Goal: Transaction & Acquisition: Purchase product/service

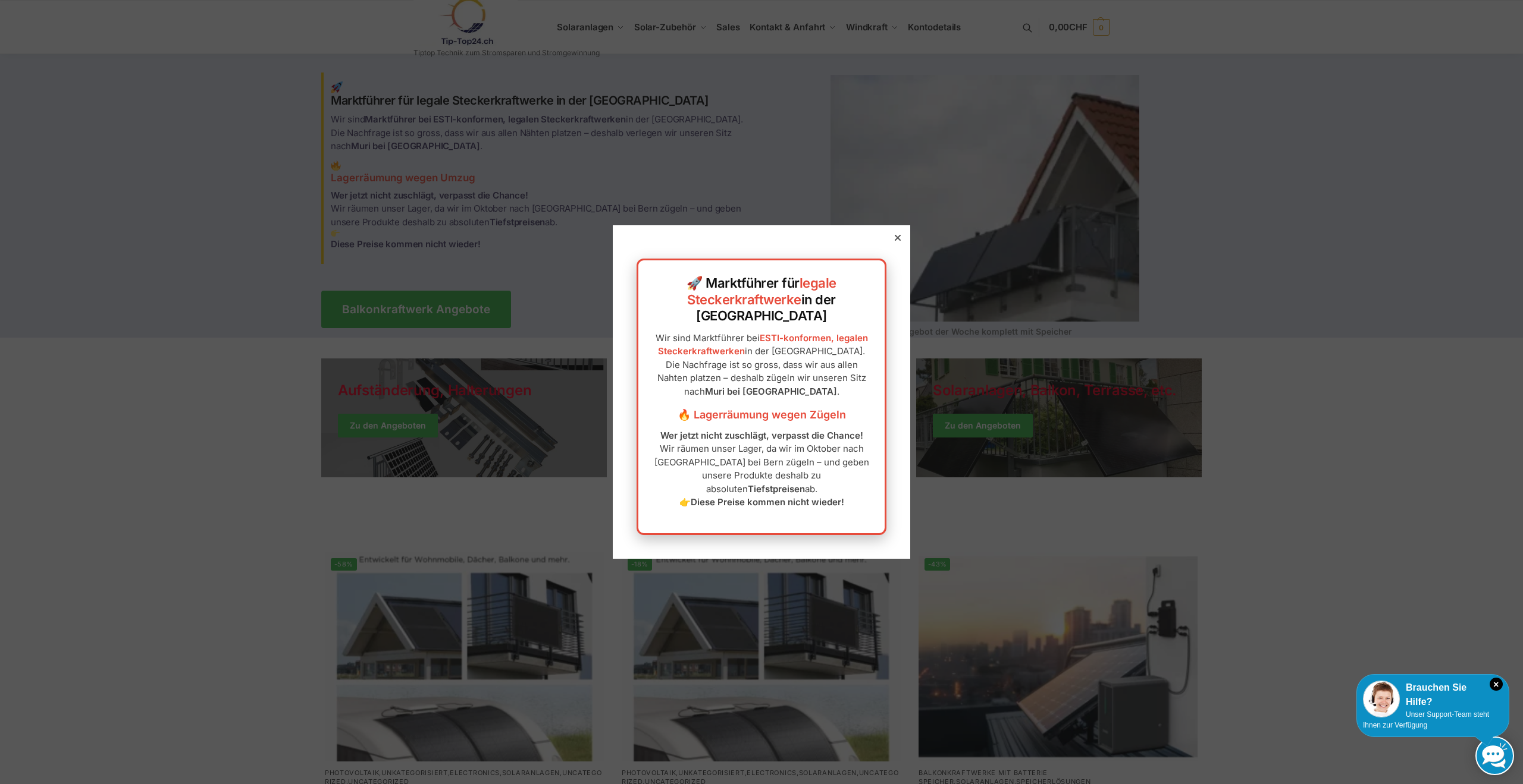
click at [895, 241] on icon at bounding box center [897, 237] width 6 height 6
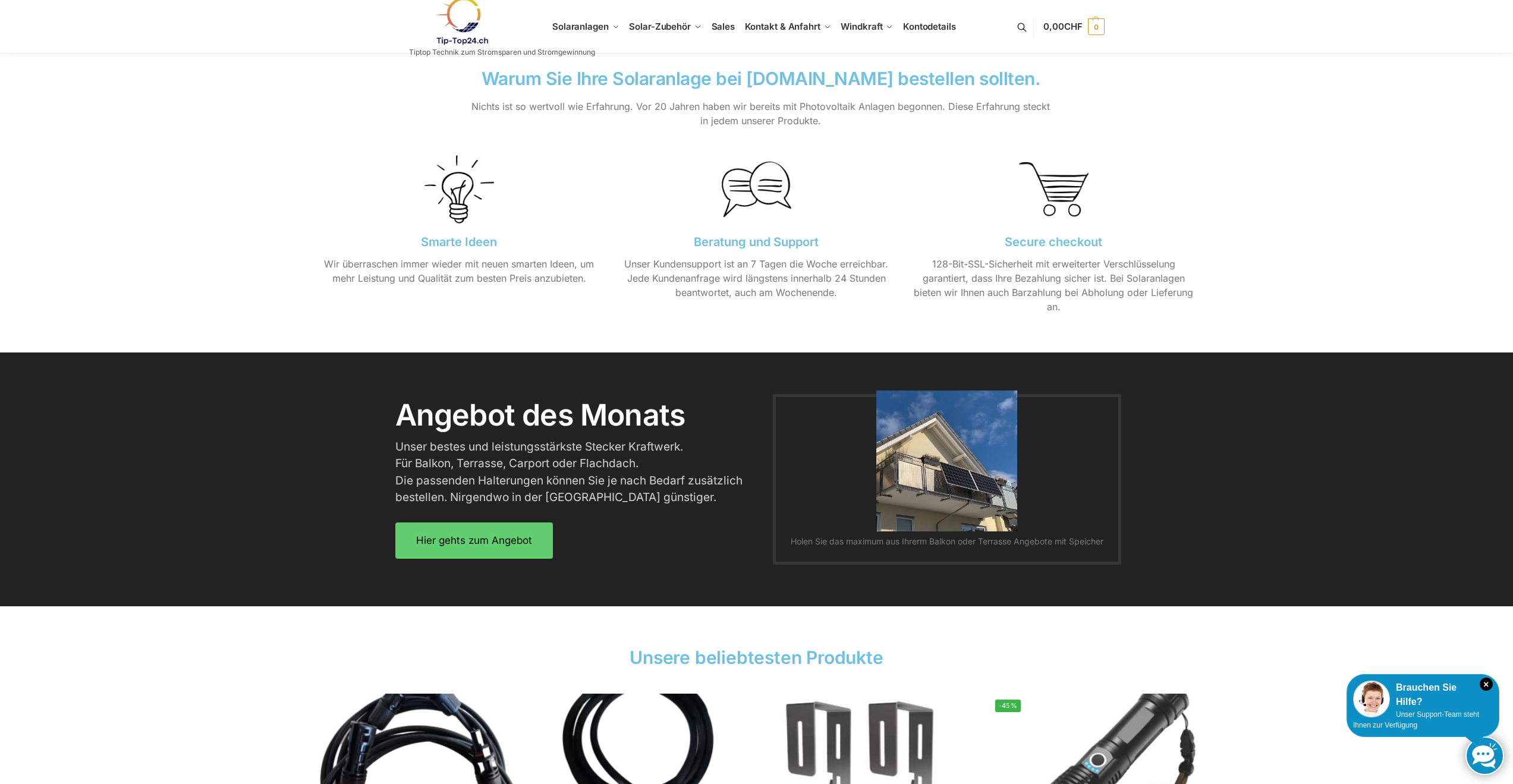
scroll to position [1248, 0]
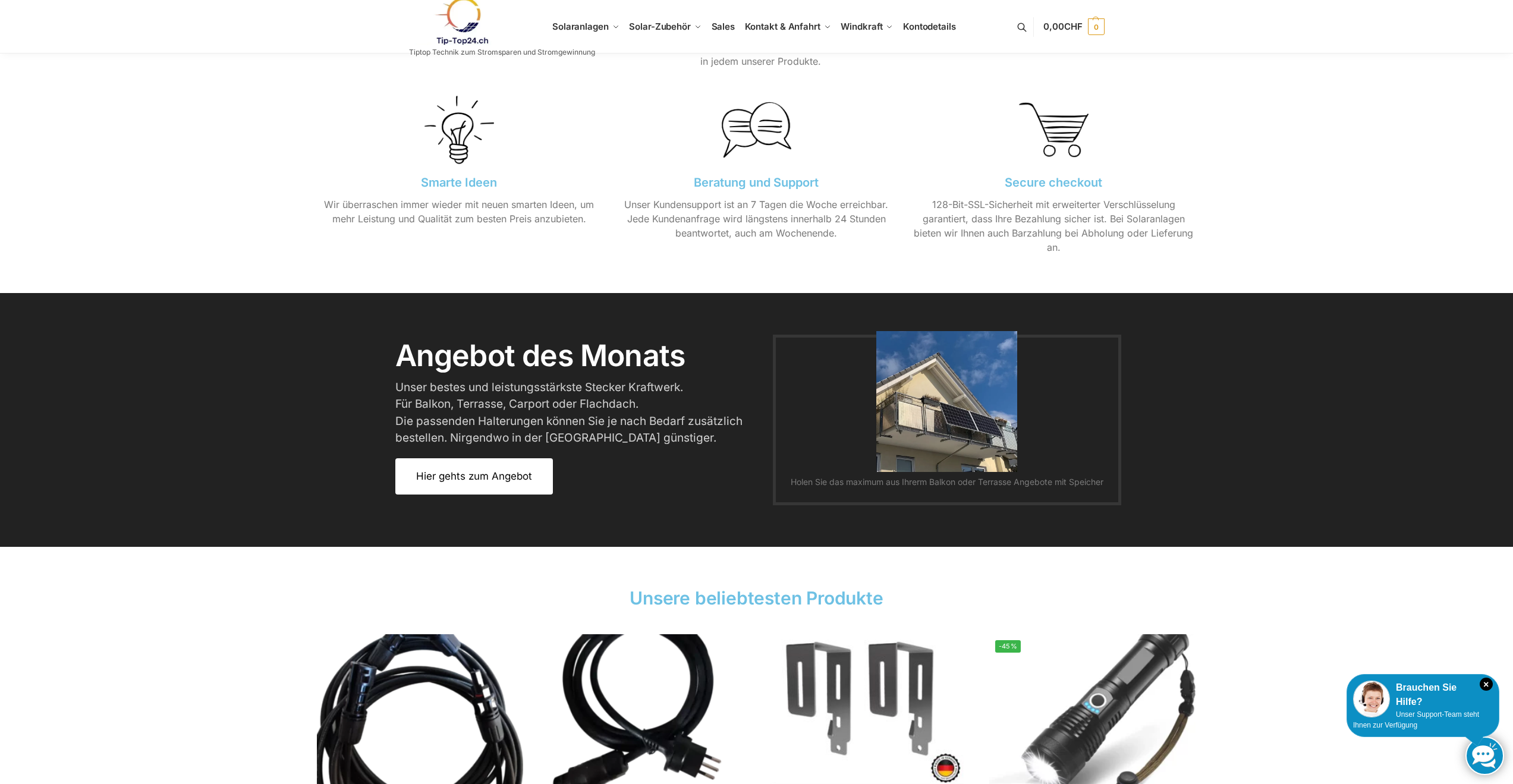
click at [478, 476] on span "Hier gehts zum Angebot" at bounding box center [474, 476] width 116 height 10
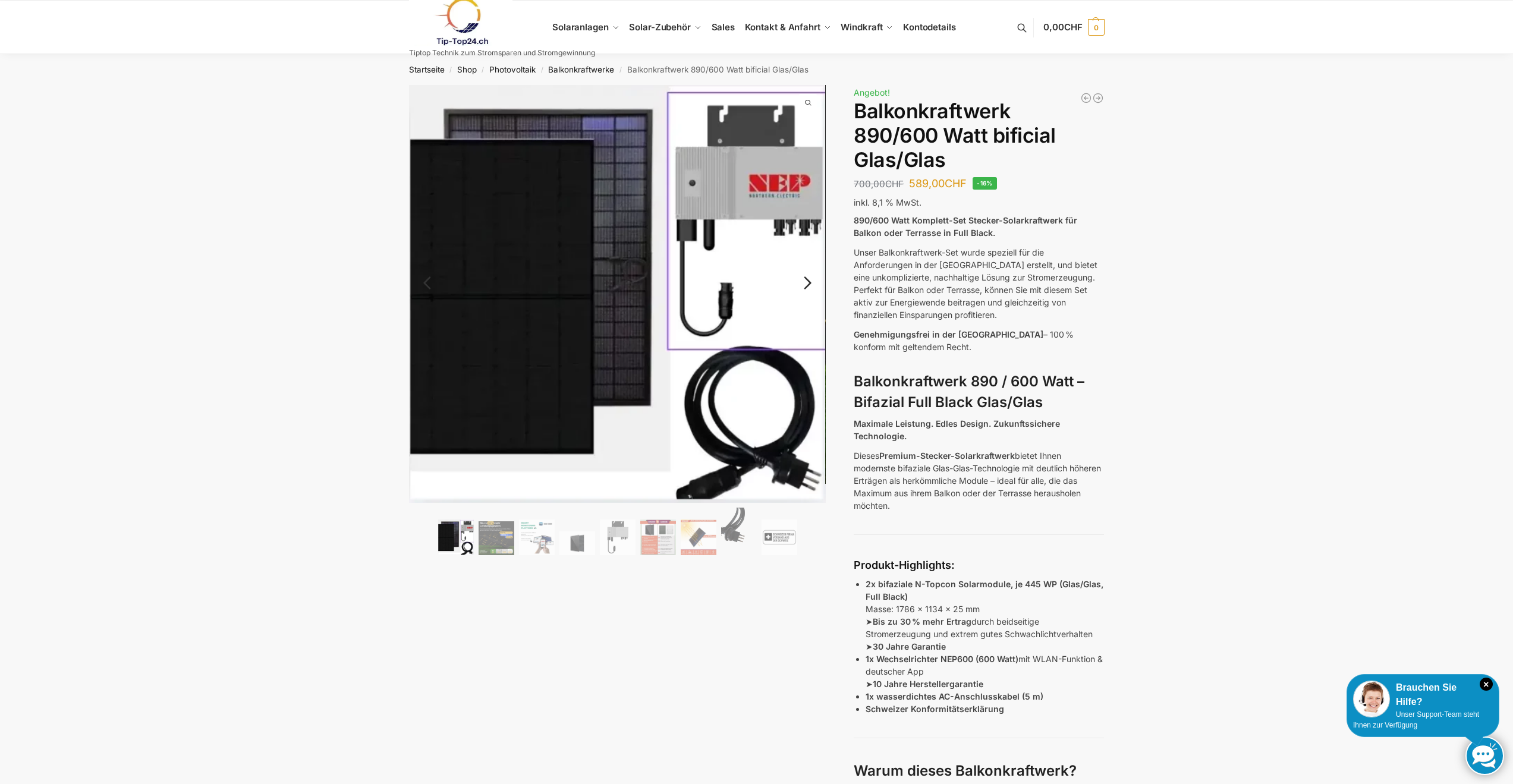
click at [806, 283] on link "Next" at bounding box center [806, 289] width 40 height 12
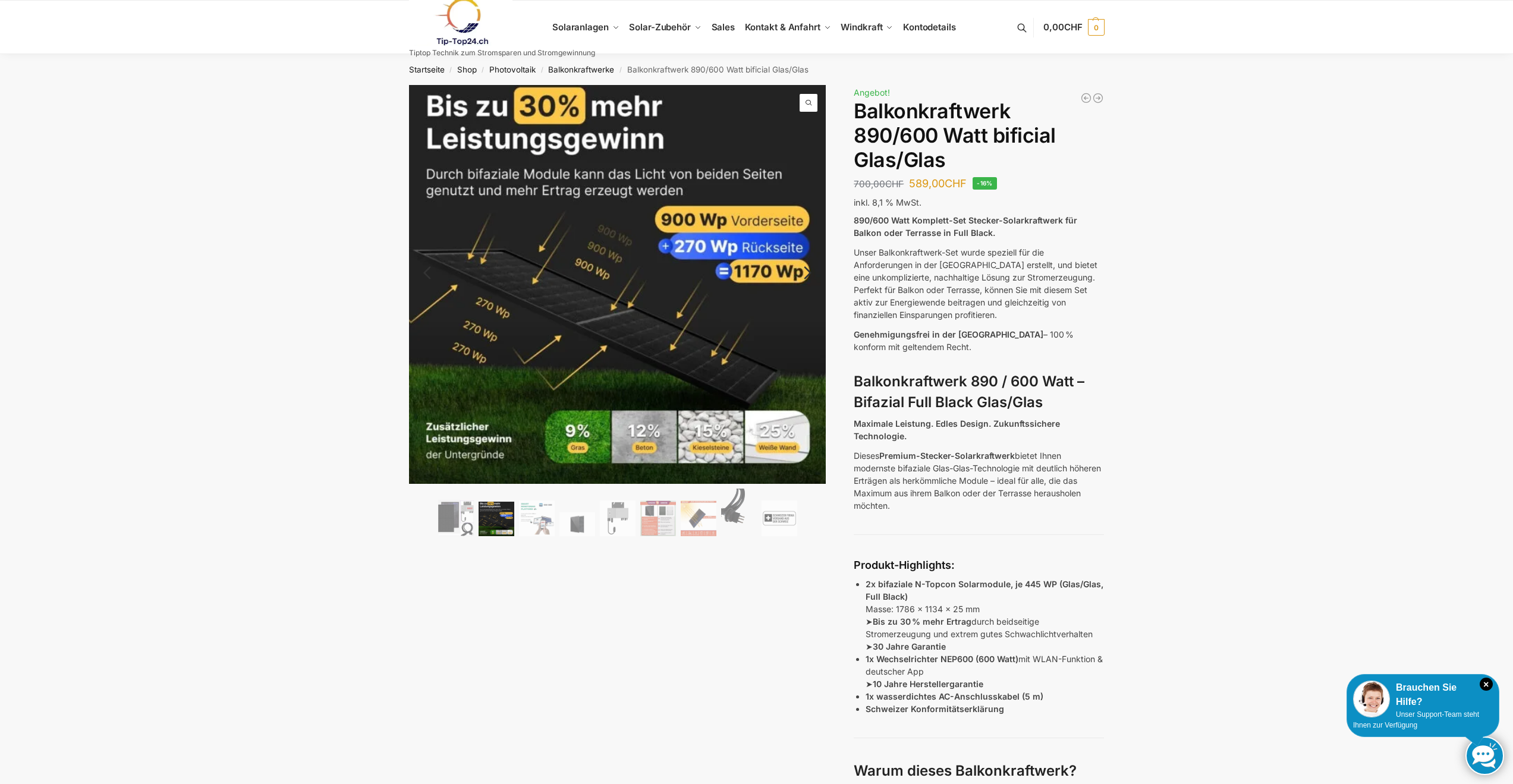
click at [806, 273] on link "Next" at bounding box center [806, 279] width 40 height 12
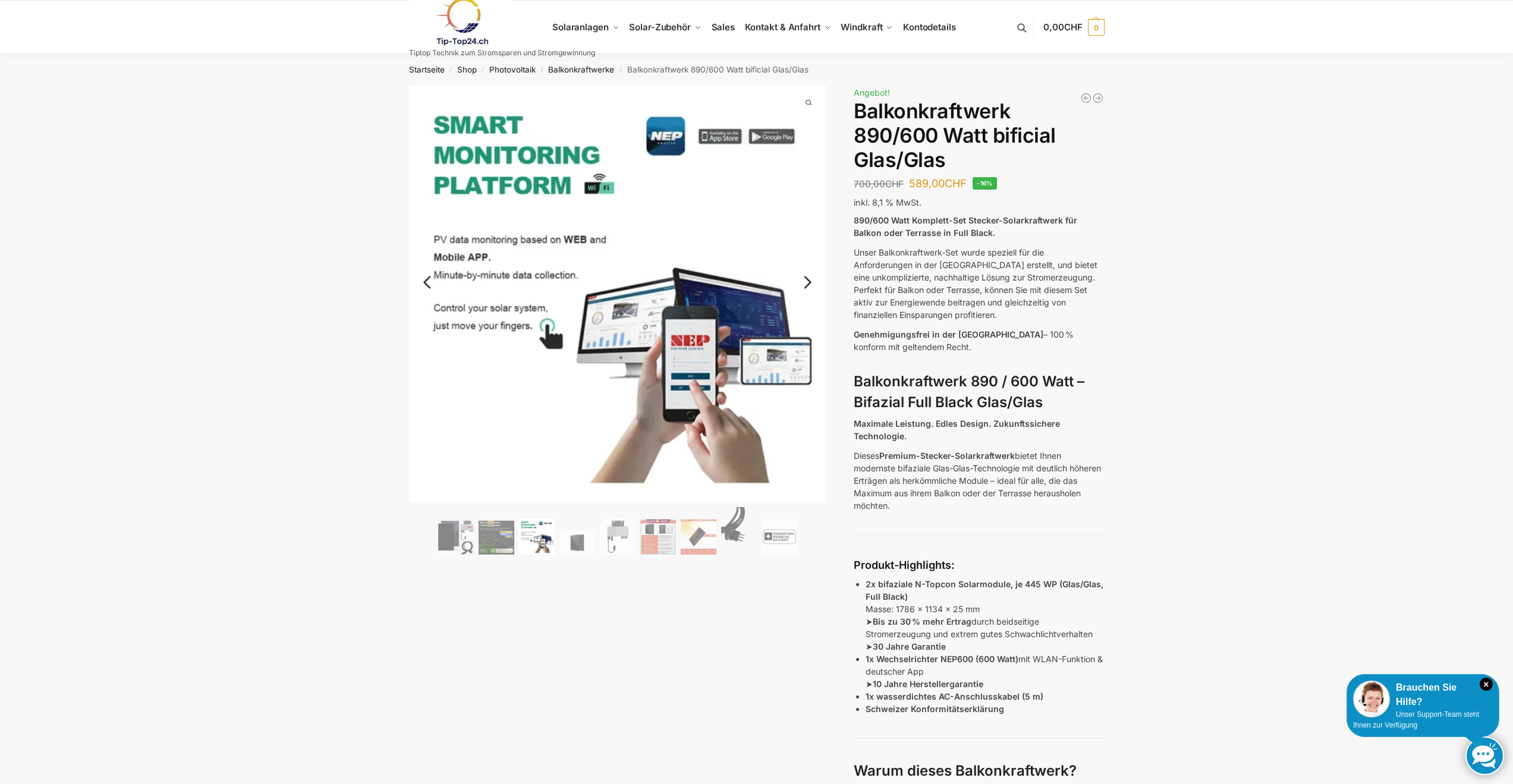
click at [805, 282] on link "Next" at bounding box center [806, 288] width 40 height 12
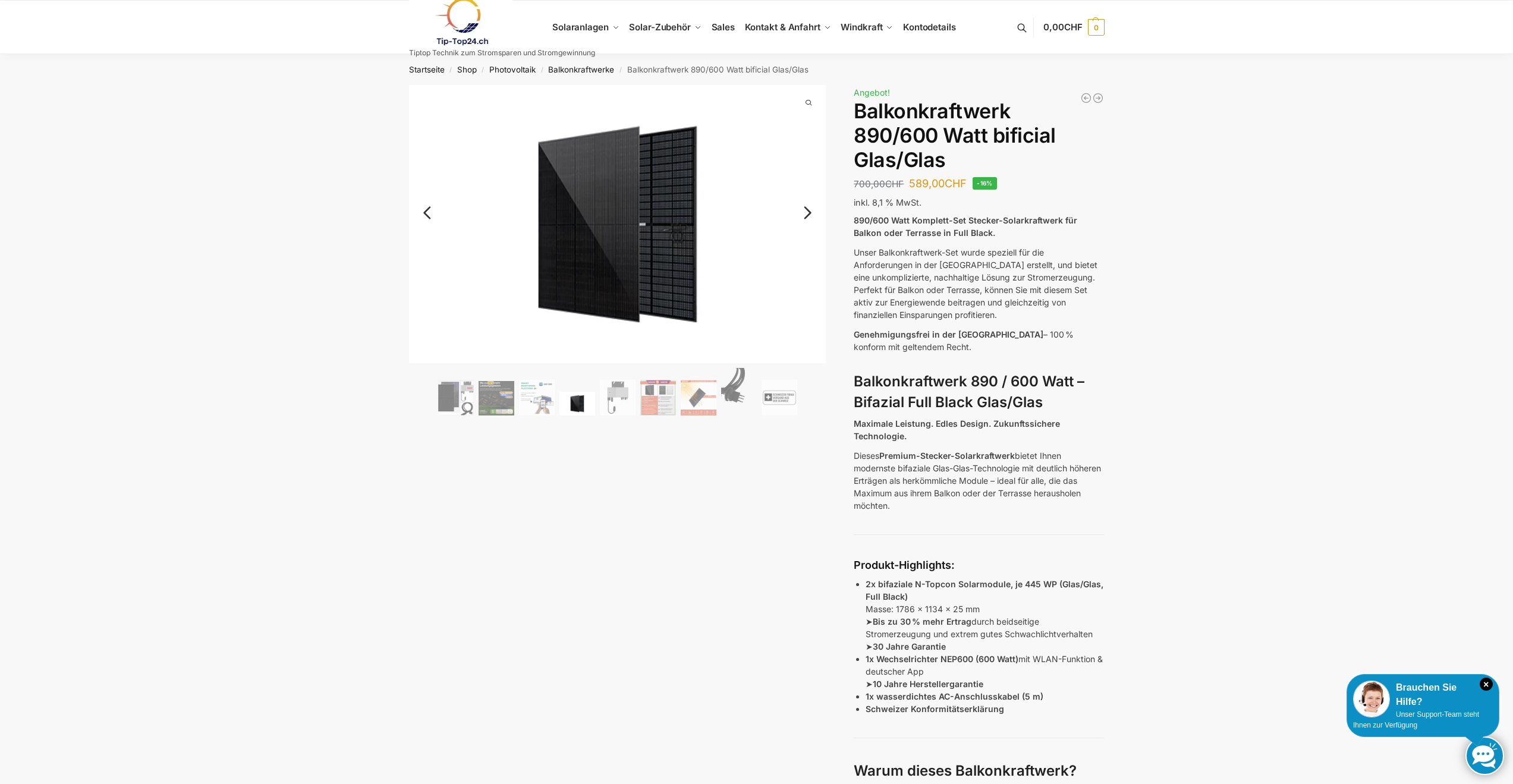
click at [805, 213] on link "Next" at bounding box center [806, 218] width 40 height 12
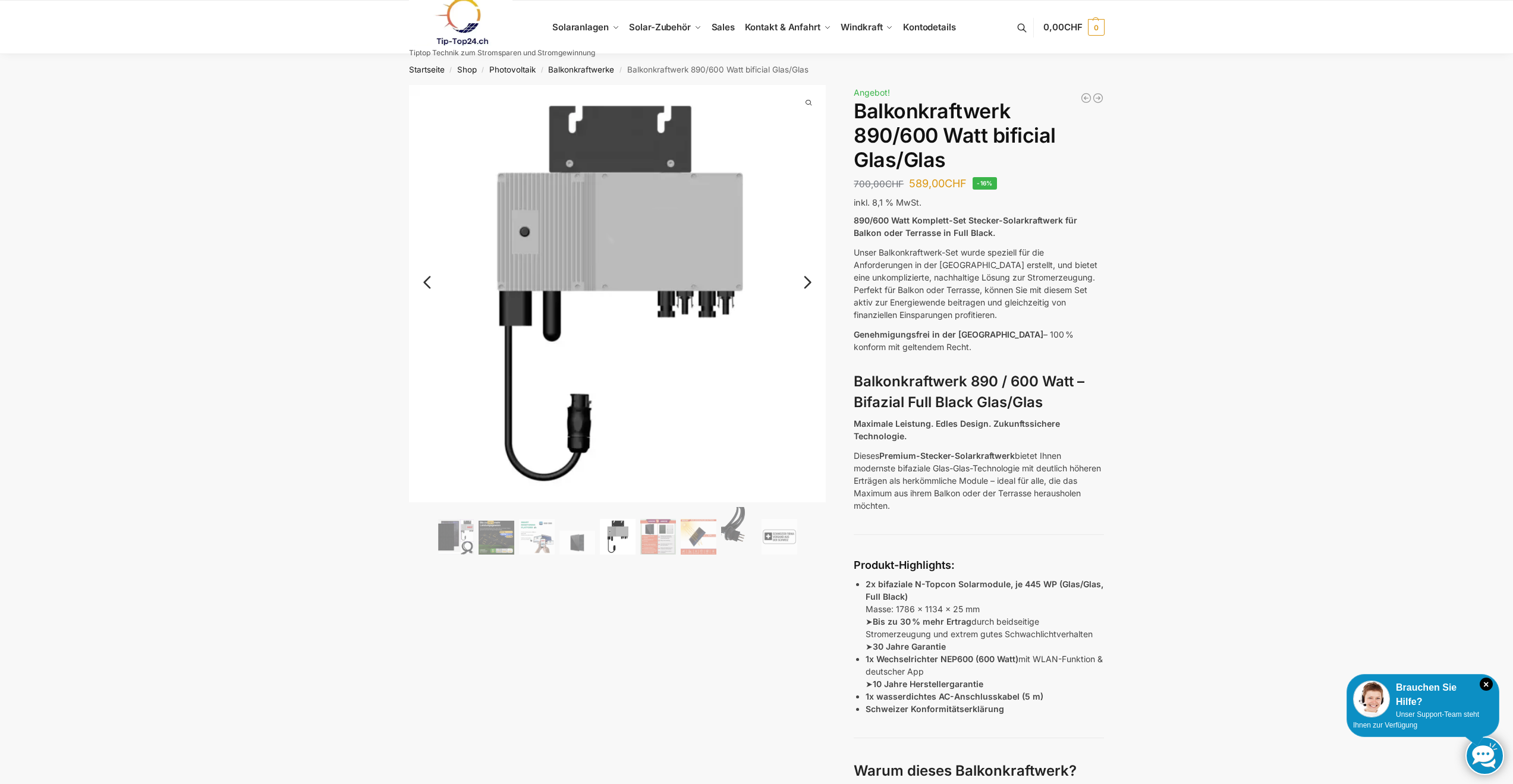
click at [806, 282] on link "Next" at bounding box center [806, 288] width 40 height 12
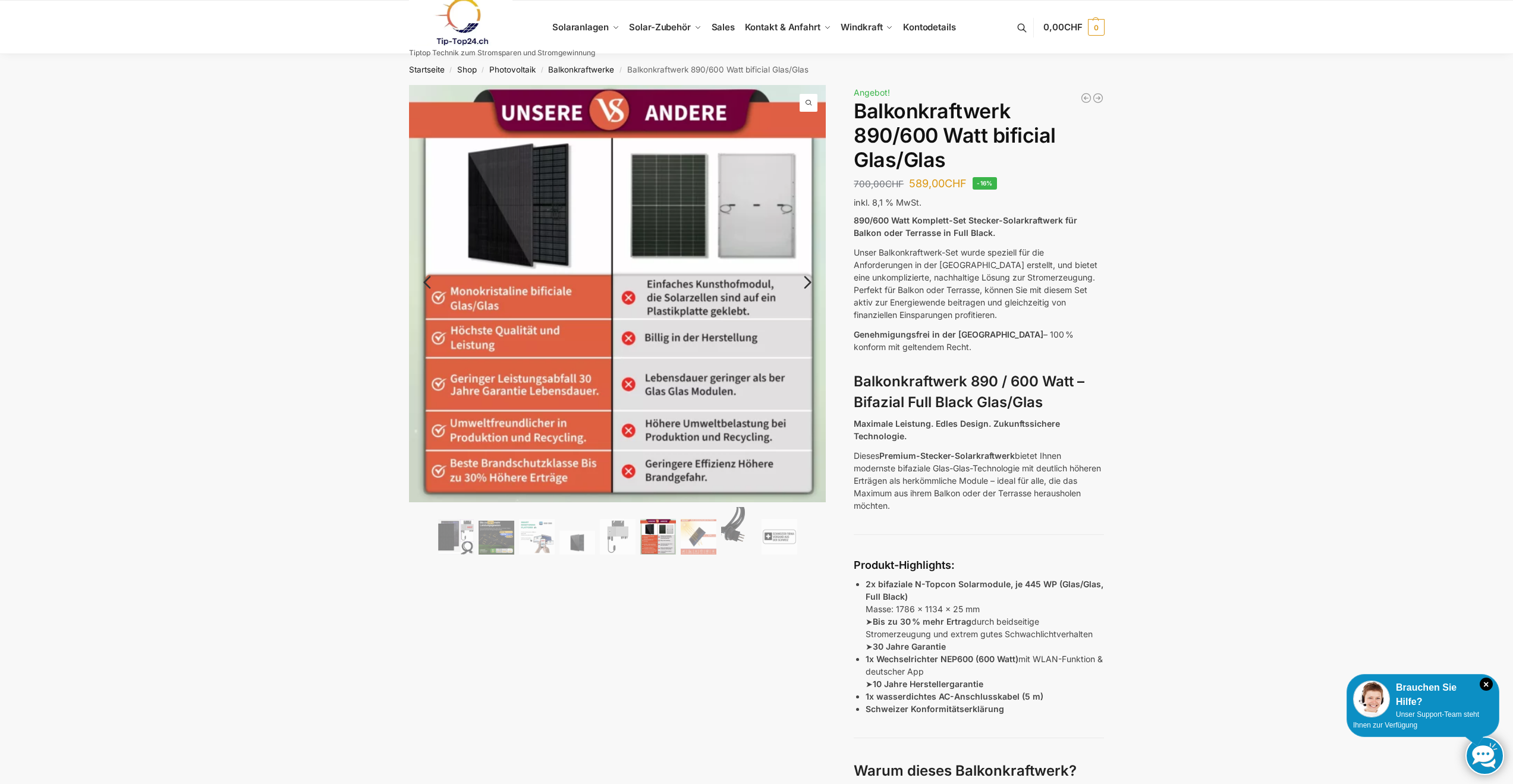
click at [806, 282] on link "Next" at bounding box center [806, 288] width 40 height 12
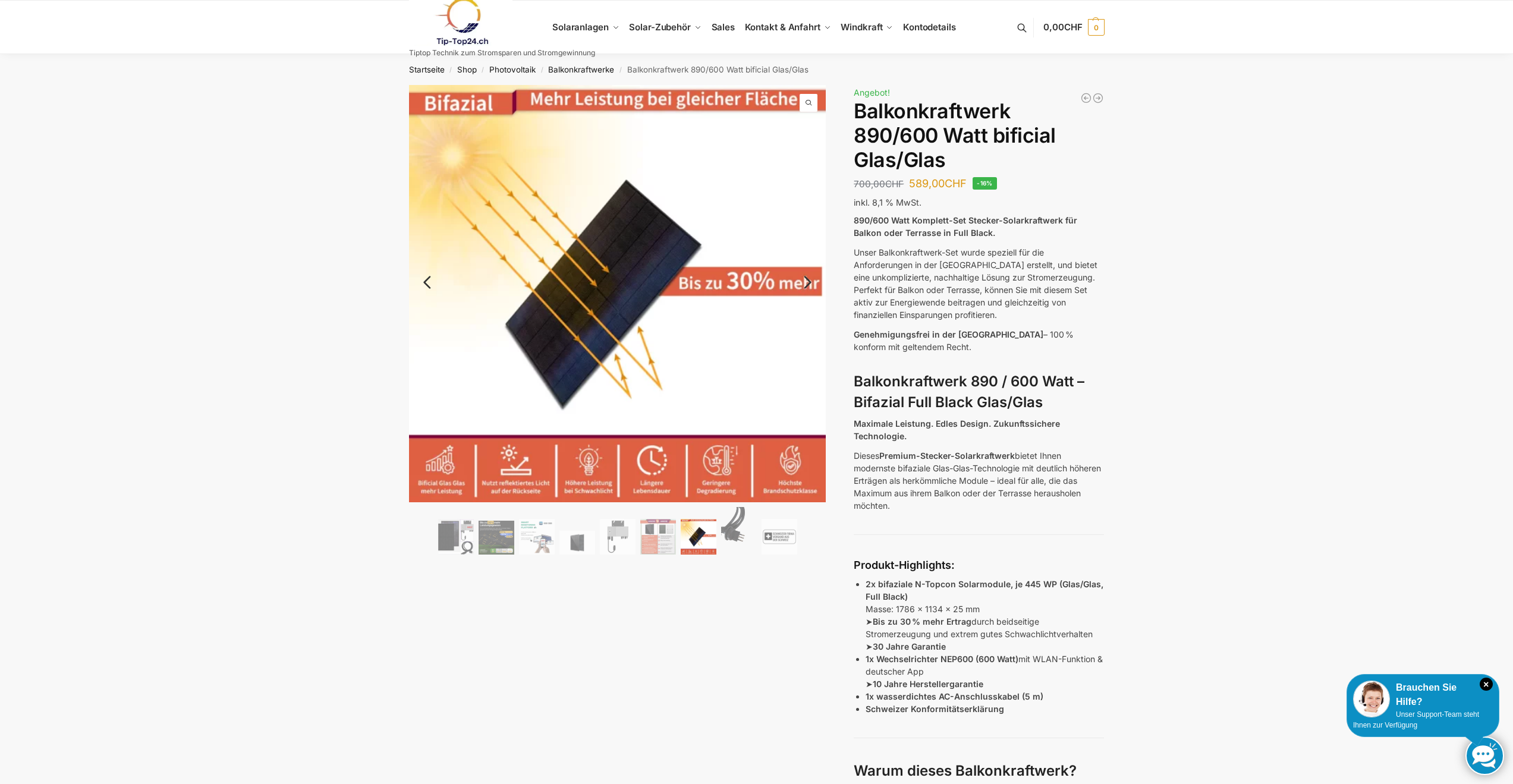
click at [806, 282] on link "Next" at bounding box center [806, 288] width 40 height 12
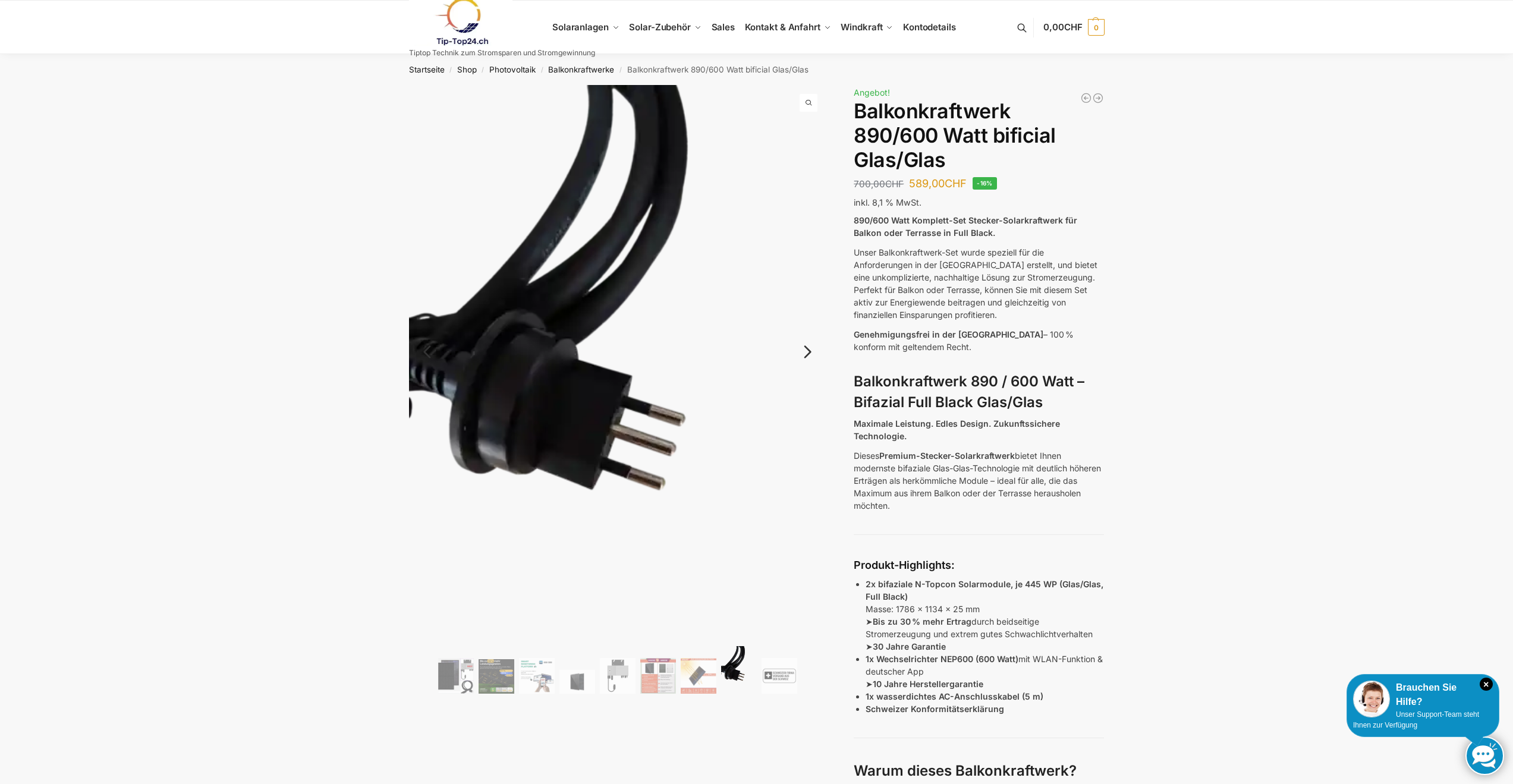
click at [804, 354] on link "Next" at bounding box center [806, 358] width 40 height 12
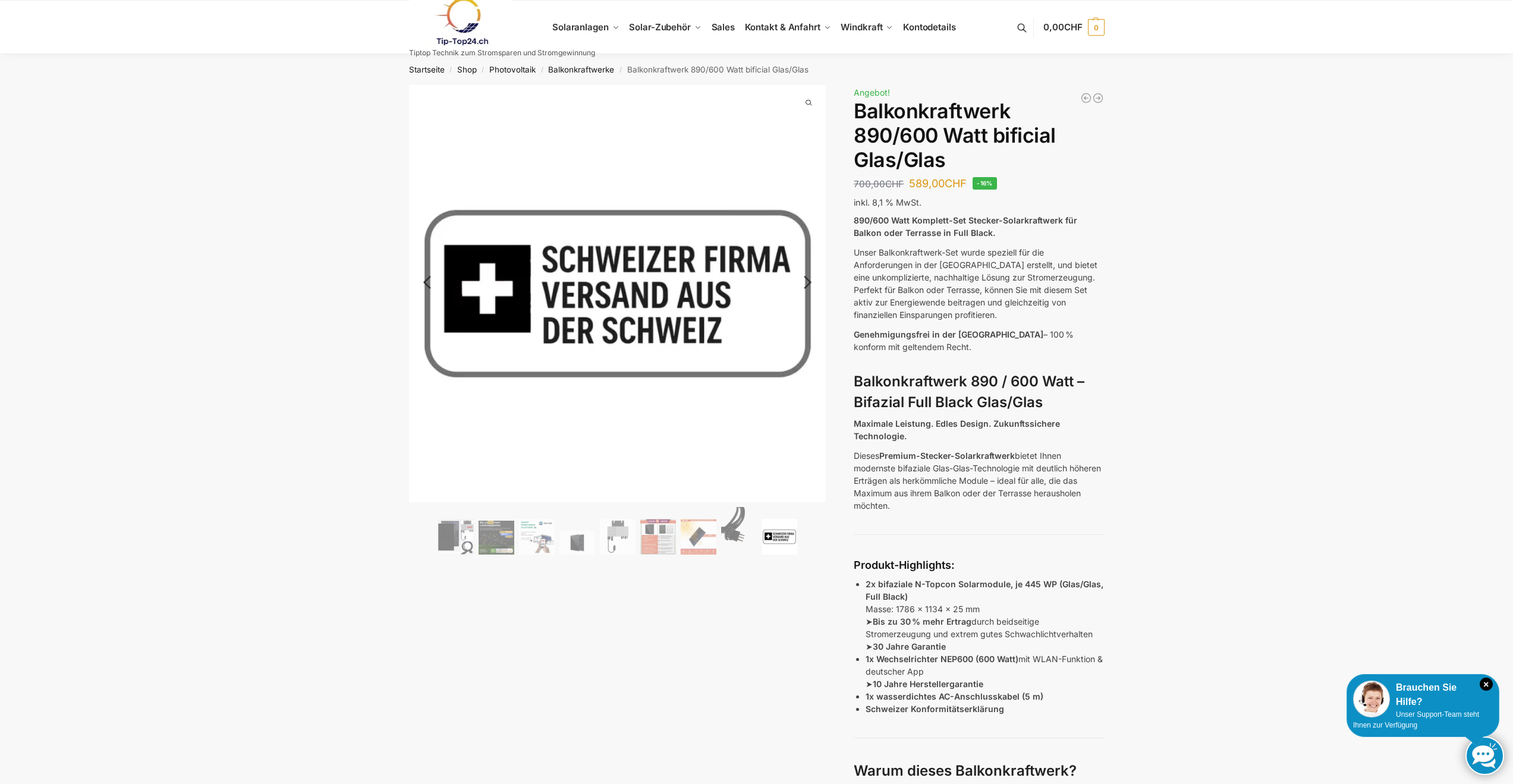
click at [805, 282] on link "Next" at bounding box center [806, 288] width 40 height 12
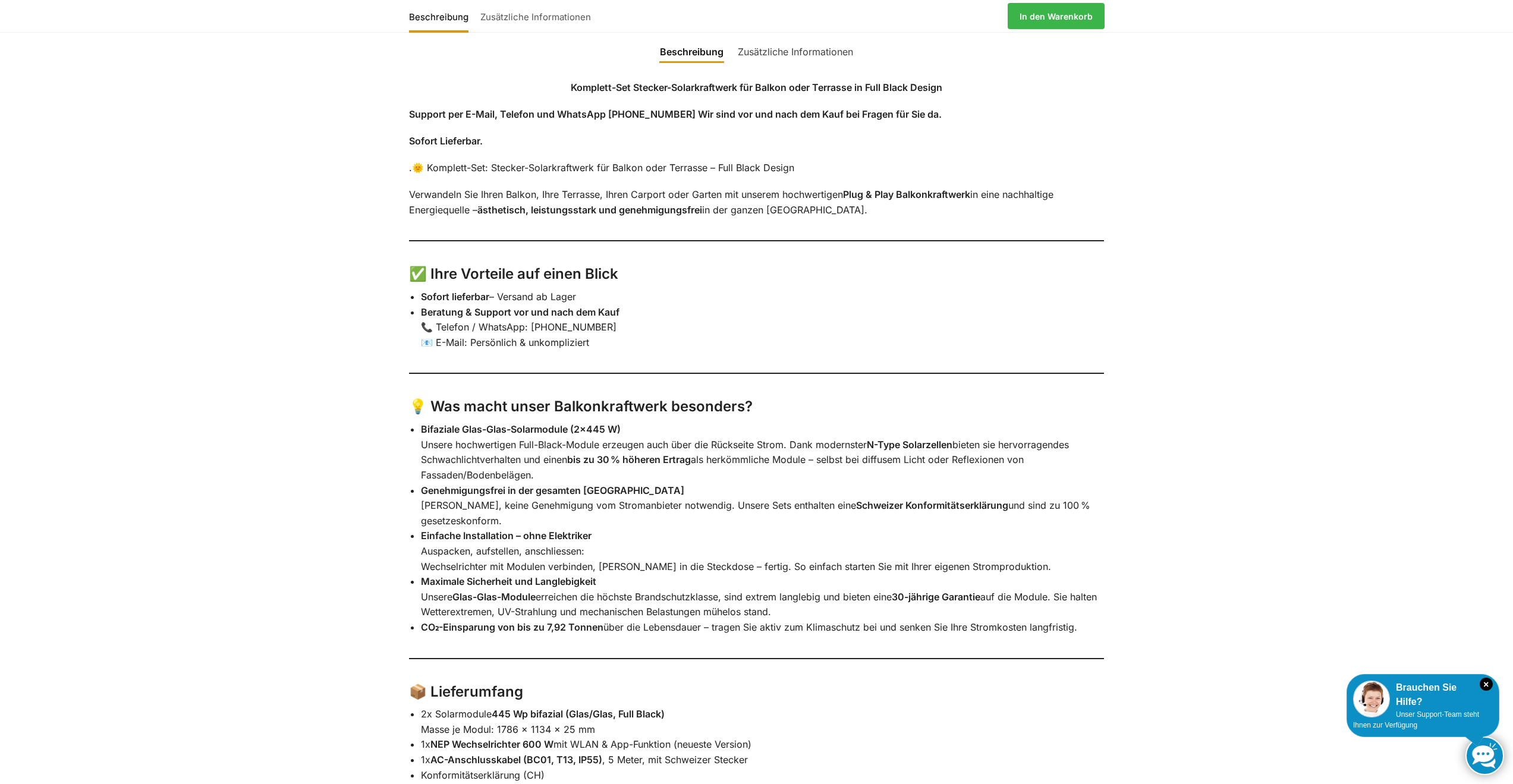
scroll to position [1201, 0]
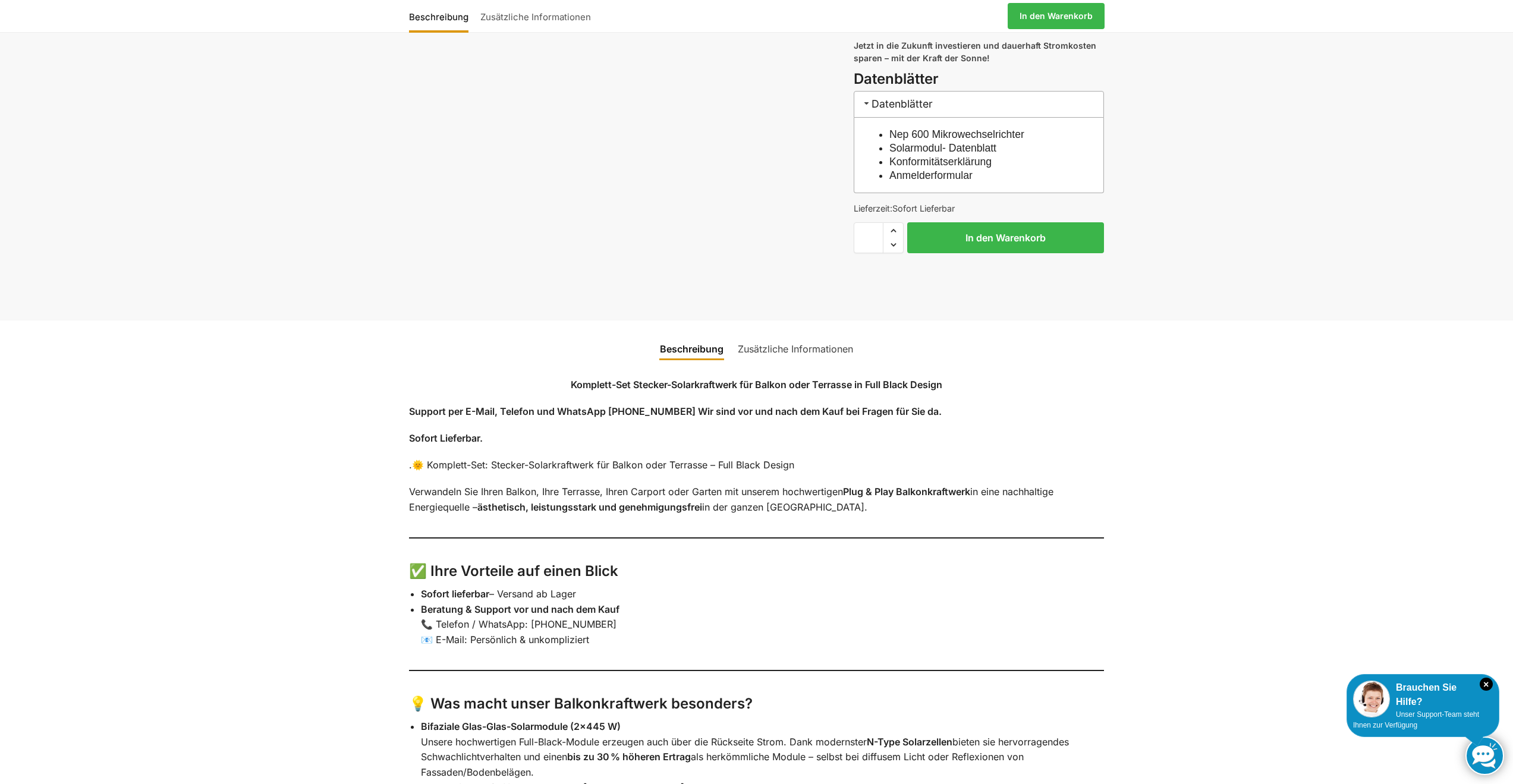
click at [529, 16] on link "Zusätzliche Informationen" at bounding box center [535, 16] width 123 height 28
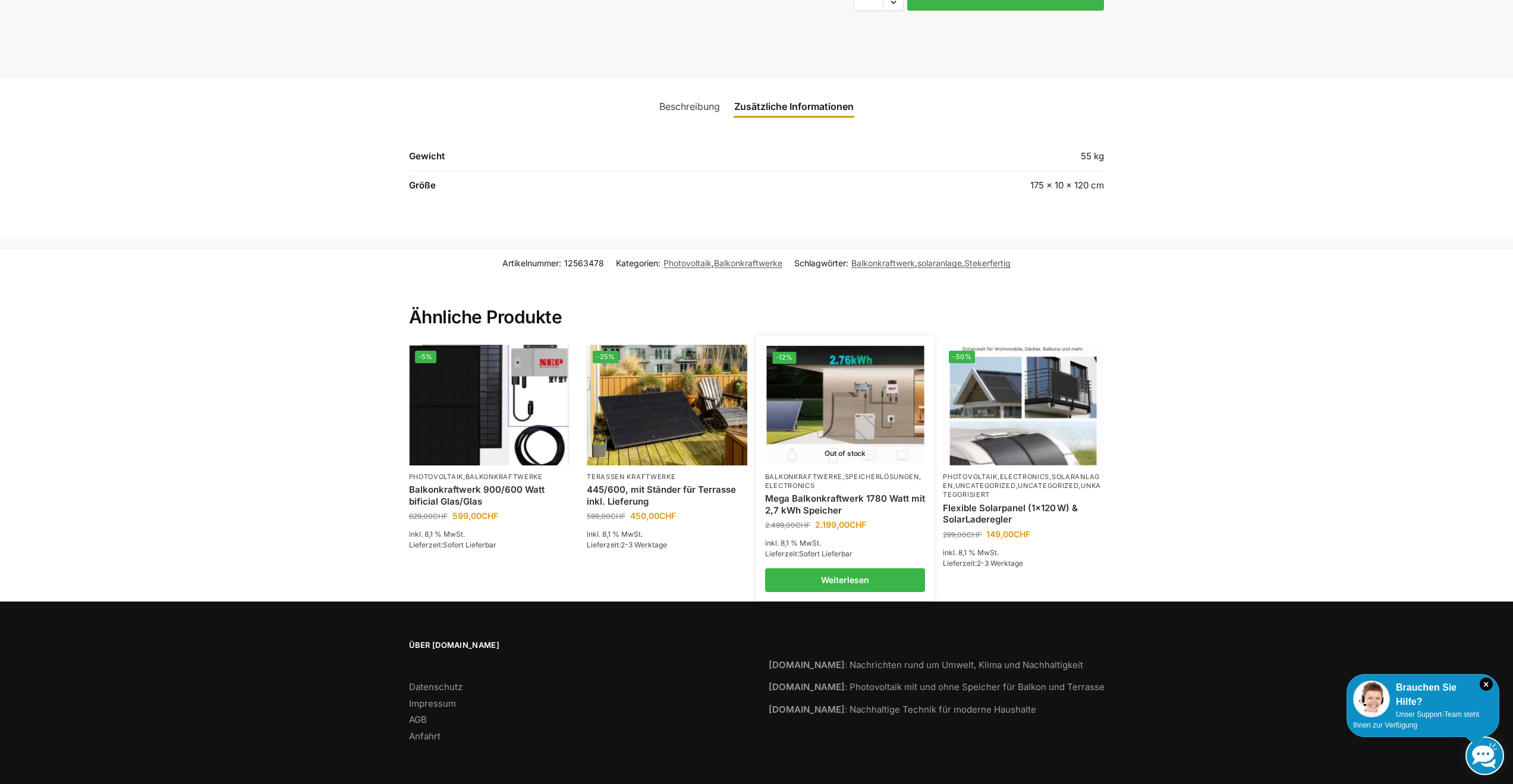
click at [884, 390] on img at bounding box center [845, 405] width 157 height 118
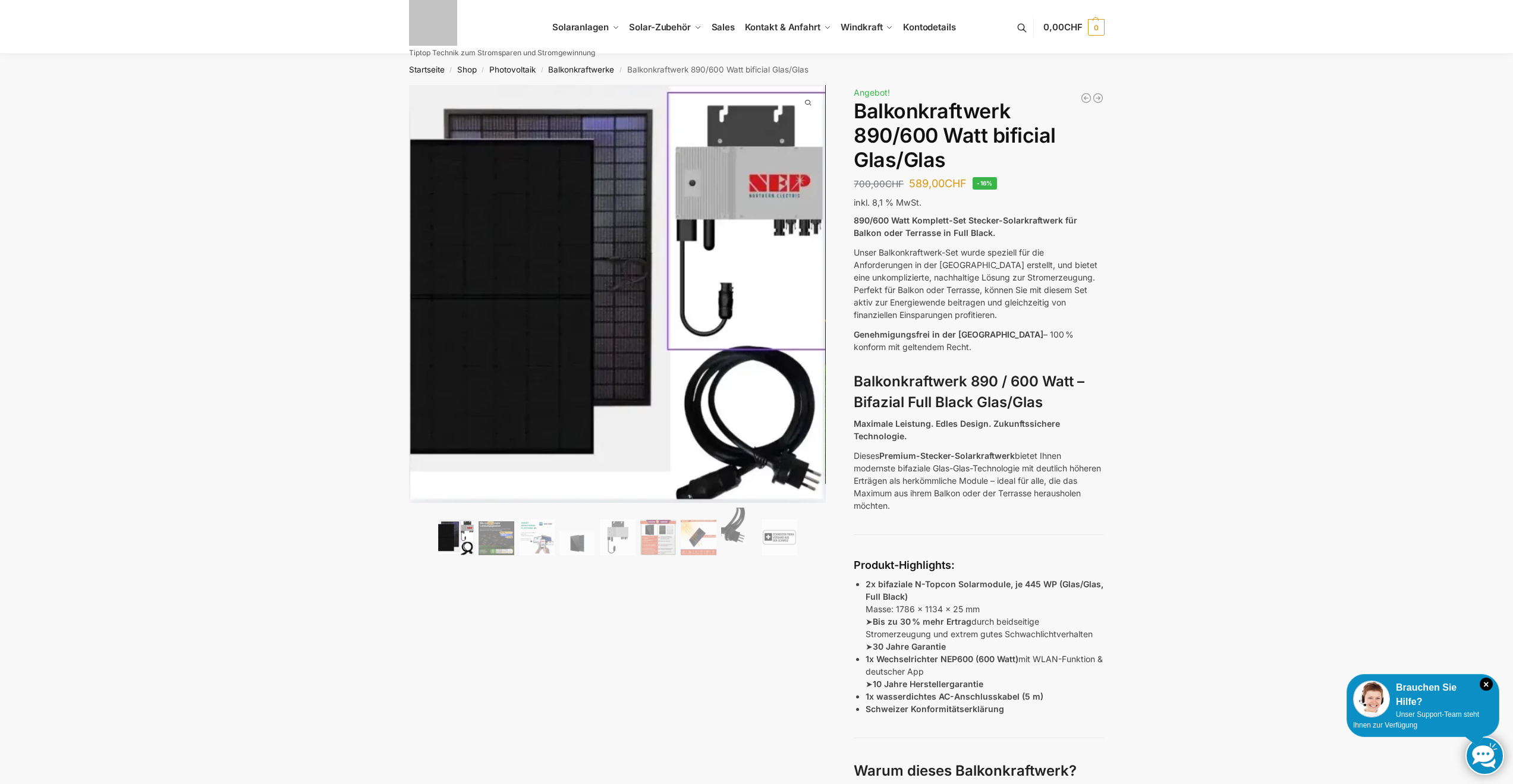
scroll to position [1455, 0]
